Goal: Contribute content

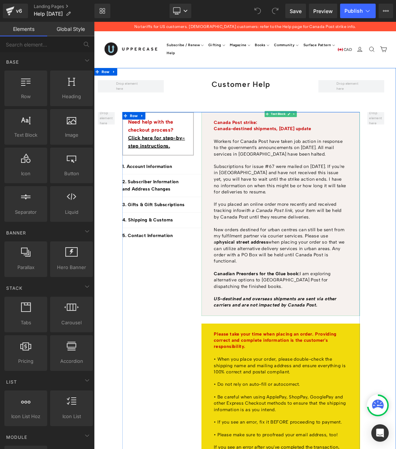
click at [391, 179] on p "Canada Post strike: [GEOGRAPHIC_DATA]-destined shipments, [DATE] update" at bounding box center [365, 173] width 194 height 18
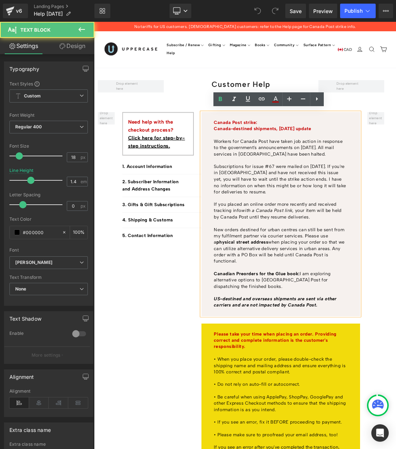
click at [371, 177] on b "Canada Post strike: [GEOGRAPHIC_DATA]-destined shipments, [DATE] update" at bounding box center [339, 172] width 142 height 17
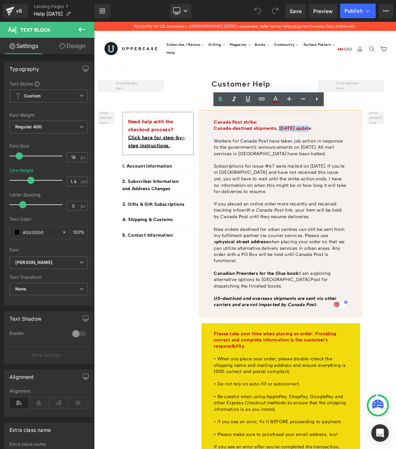
drag, startPoint x: 362, startPoint y: 176, endPoint x: 407, endPoint y: 174, distance: 45.1
click at [396, 174] on b "Canada Post strike: [GEOGRAPHIC_DATA]-destined shipments, [DATE] update" at bounding box center [339, 172] width 142 height 17
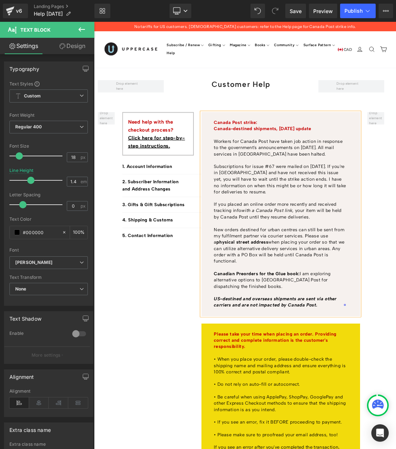
scroll to position [0, 0]
drag, startPoint x: 345, startPoint y: 212, endPoint x: 377, endPoint y: 212, distance: 31.2
click at [377, 212] on p "Workers for Canada Post have taken job action in response to the government's a…" at bounding box center [365, 232] width 194 height 82
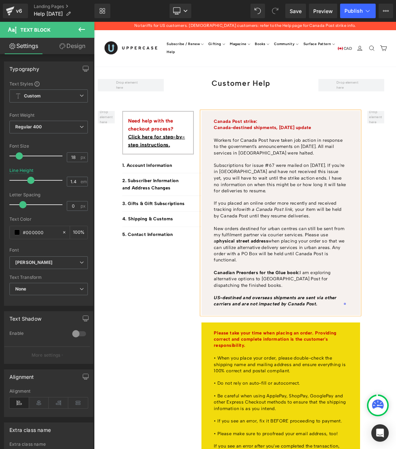
scroll to position [0, 0]
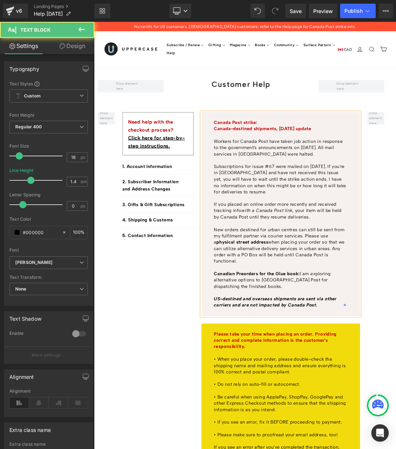
click at [381, 212] on p "Workers for Canada Post have taken job action in response to the government's a…" at bounding box center [365, 232] width 194 height 82
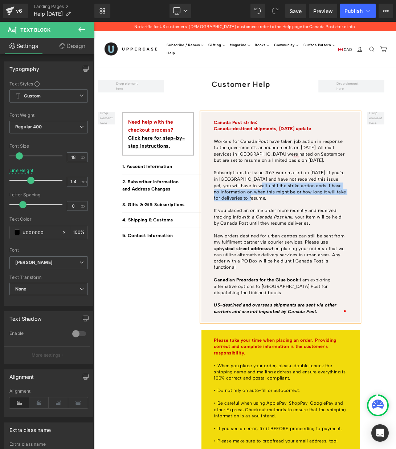
drag, startPoint x: 323, startPoint y: 257, endPoint x: 332, endPoint y: 274, distance: 18.8
click at [332, 274] on p "Workers for Canada Post have taken job action in response to the government's a…" at bounding box center [365, 237] width 194 height 92
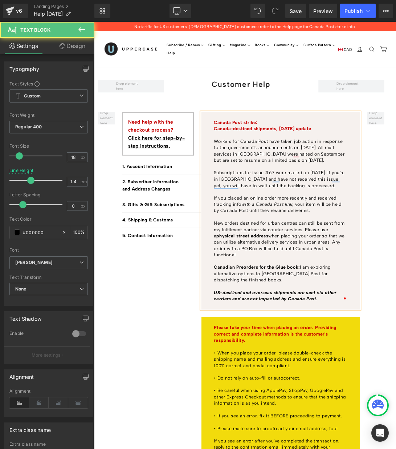
click at [396, 258] on p "Workers for Canada Post have taken job action in response to the government's a…" at bounding box center [365, 227] width 194 height 73
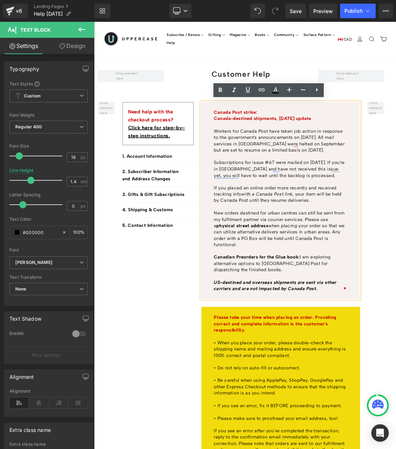
scroll to position [13, 0]
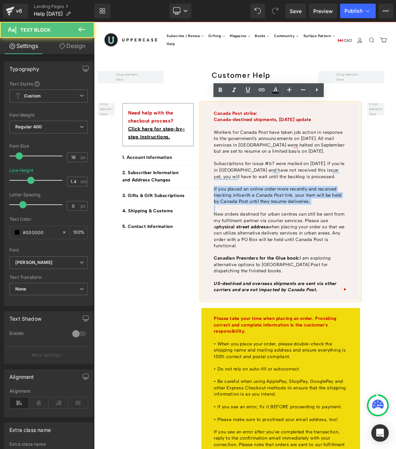
drag, startPoint x: 269, startPoint y: 299, endPoint x: 268, endPoint y: 260, distance: 39.2
click at [268, 260] on div "Canada Post strike: [GEOGRAPHIC_DATA]-destined shipments, [DATE] update Workers…" at bounding box center [365, 283] width 230 height 287
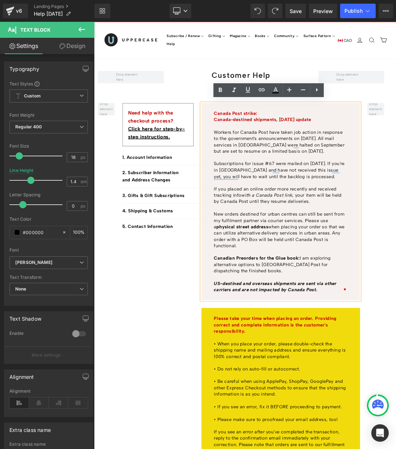
click at [283, 269] on p "If you placed an online order more recently and received tracking info with a C…" at bounding box center [365, 274] width 194 height 28
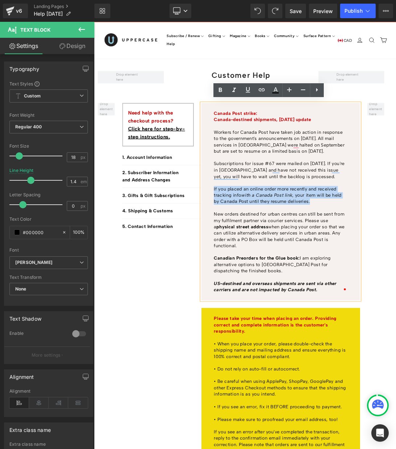
drag, startPoint x: 419, startPoint y: 280, endPoint x: 268, endPoint y: 265, distance: 152.2
click at [268, 265] on div "Canada Post strike: [GEOGRAPHIC_DATA]-destined shipments, [DATE] update Workers…" at bounding box center [365, 283] width 230 height 287
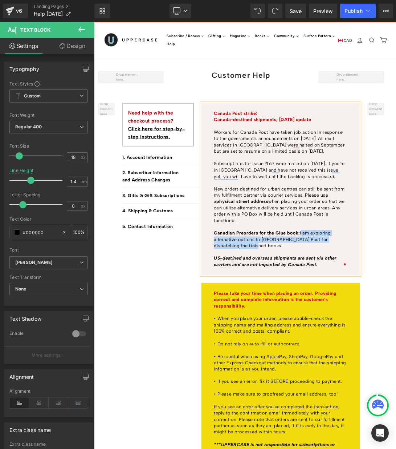
drag, startPoint x: 320, startPoint y: 344, endPoint x: 393, endPoint y: 326, distance: 75.6
click at [393, 326] on p "Canadian Preorders for the Glue book: I am exploring alternative options to Can…" at bounding box center [365, 338] width 194 height 28
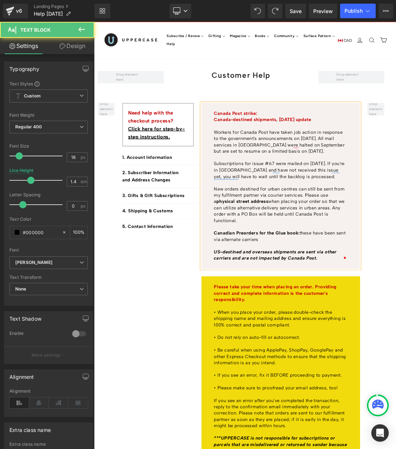
drag, startPoint x: 349, startPoint y: 334, endPoint x: 263, endPoint y: 329, distance: 86.9
click at [263, 329] on div "Canada Post strike: [GEOGRAPHIC_DATA]-destined shipments, [DATE] update Workers…" at bounding box center [365, 261] width 230 height 242
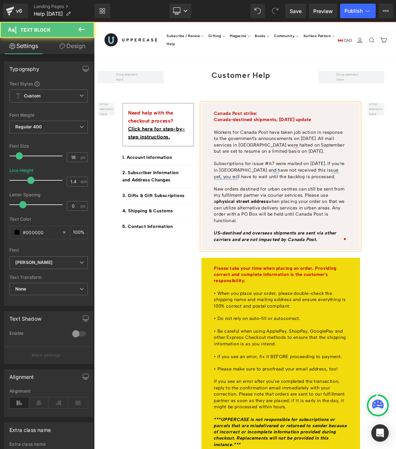
click at [351, 209] on p "Workers for Canada Post have taken job action in response to the government's a…" at bounding box center [365, 214] width 194 height 73
drag, startPoint x: 307, startPoint y: 306, endPoint x: 346, endPoint y: 299, distance: 40.3
click at [347, 299] on p "New orders destined for urban centres can still be sent from my fulfilment part…" at bounding box center [365, 287] width 194 height 55
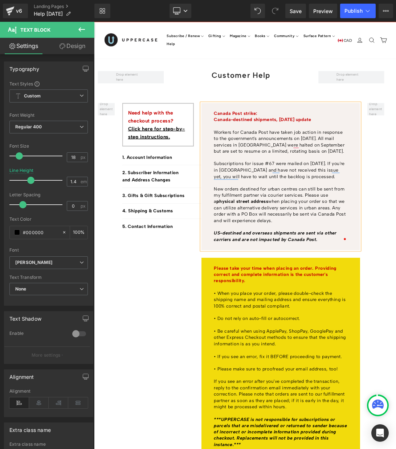
scroll to position [14, 0]
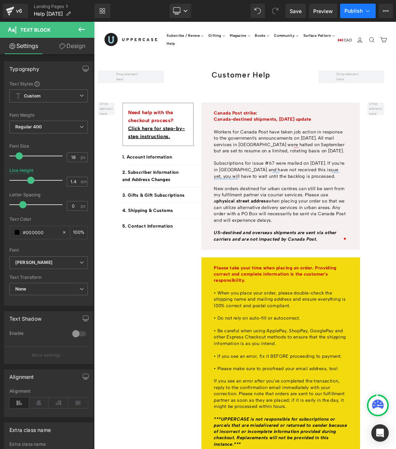
click at [357, 11] on span "Publish" at bounding box center [354, 11] width 18 height 6
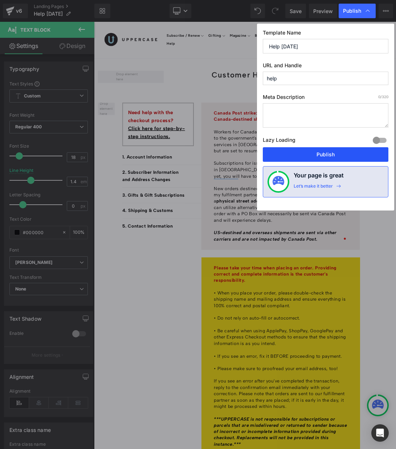
click at [322, 156] on button "Publish" at bounding box center [326, 154] width 126 height 15
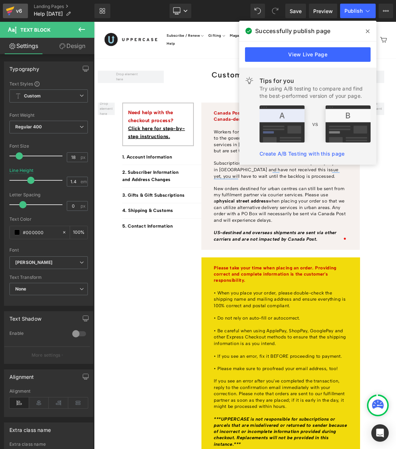
click at [11, 10] on icon at bounding box center [10, 11] width 9 height 18
